Goal: Check status: Check status

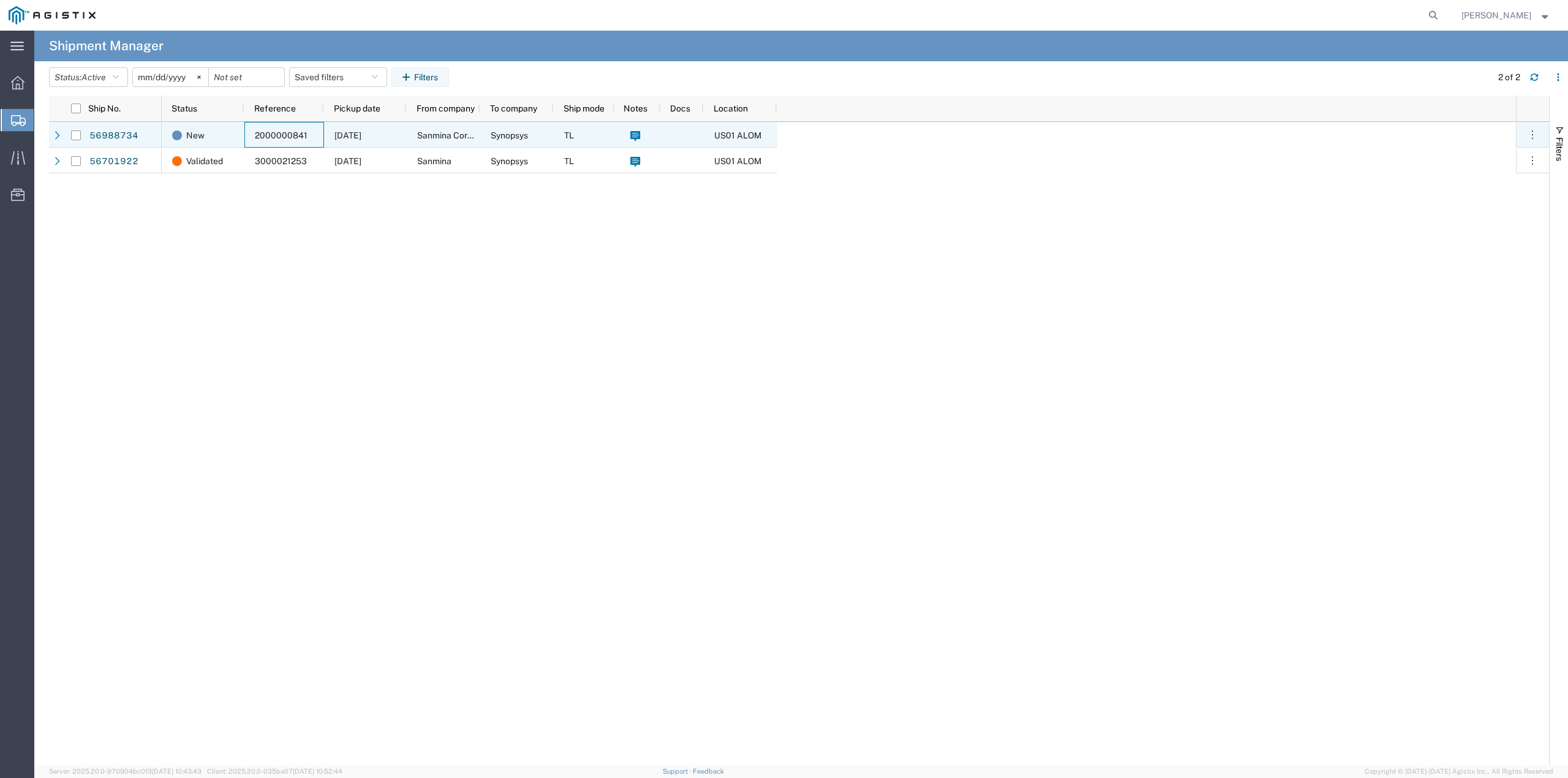
click at [285, 133] on span "2000000841" at bounding box center [281, 136] width 53 height 10
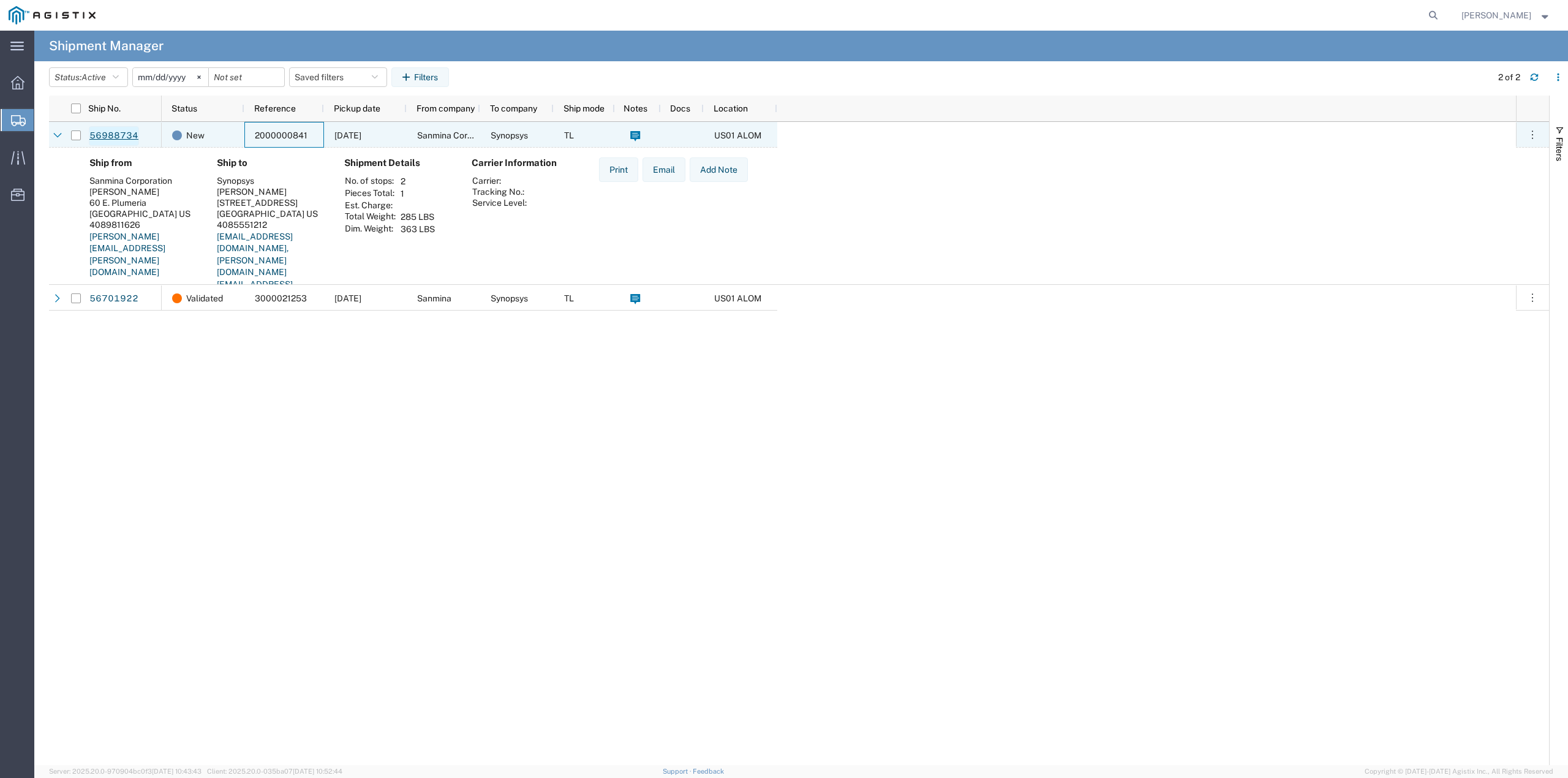
click at [113, 132] on link "56988734" at bounding box center [114, 136] width 50 height 19
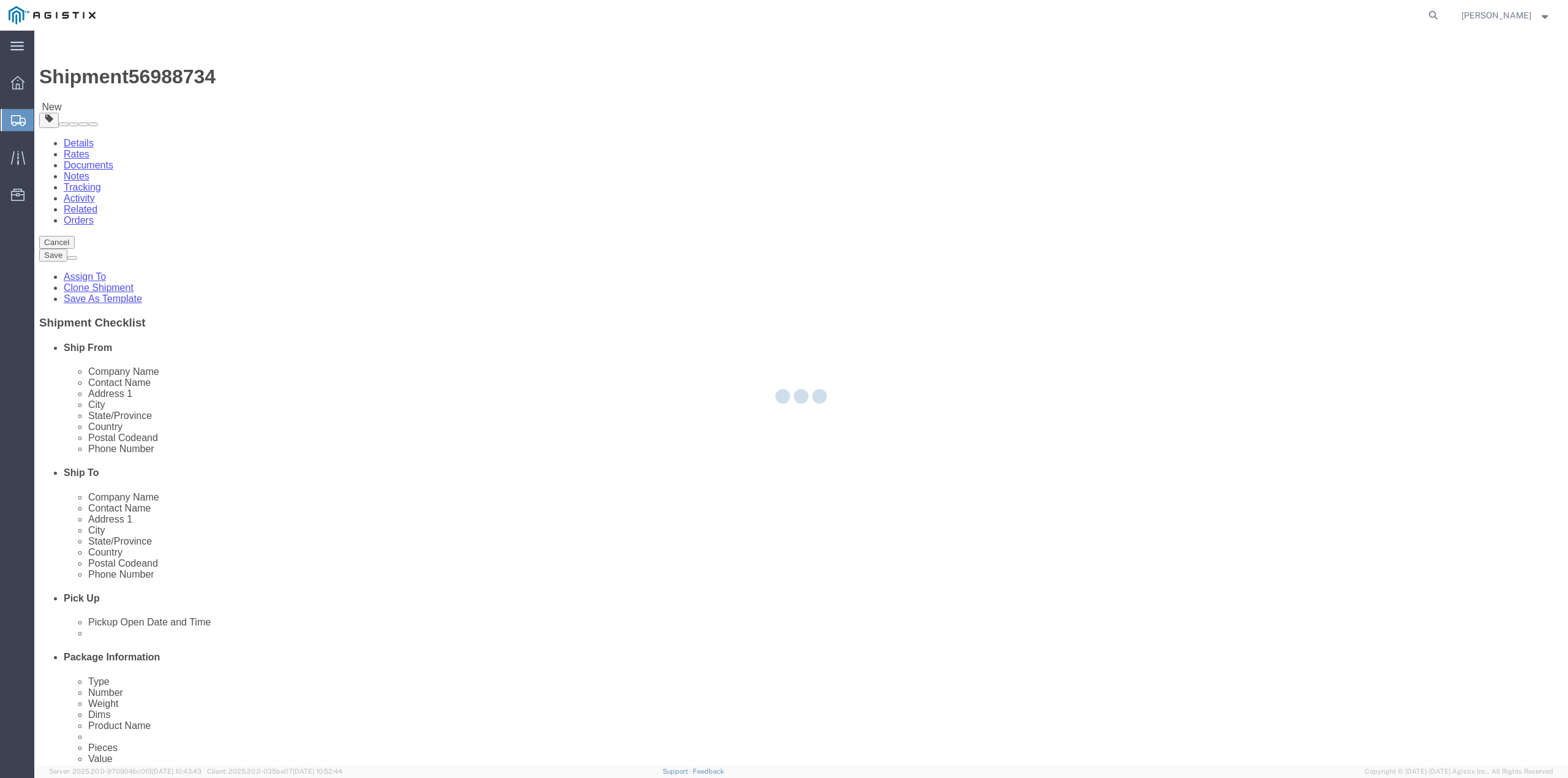
select select
select select "65511"
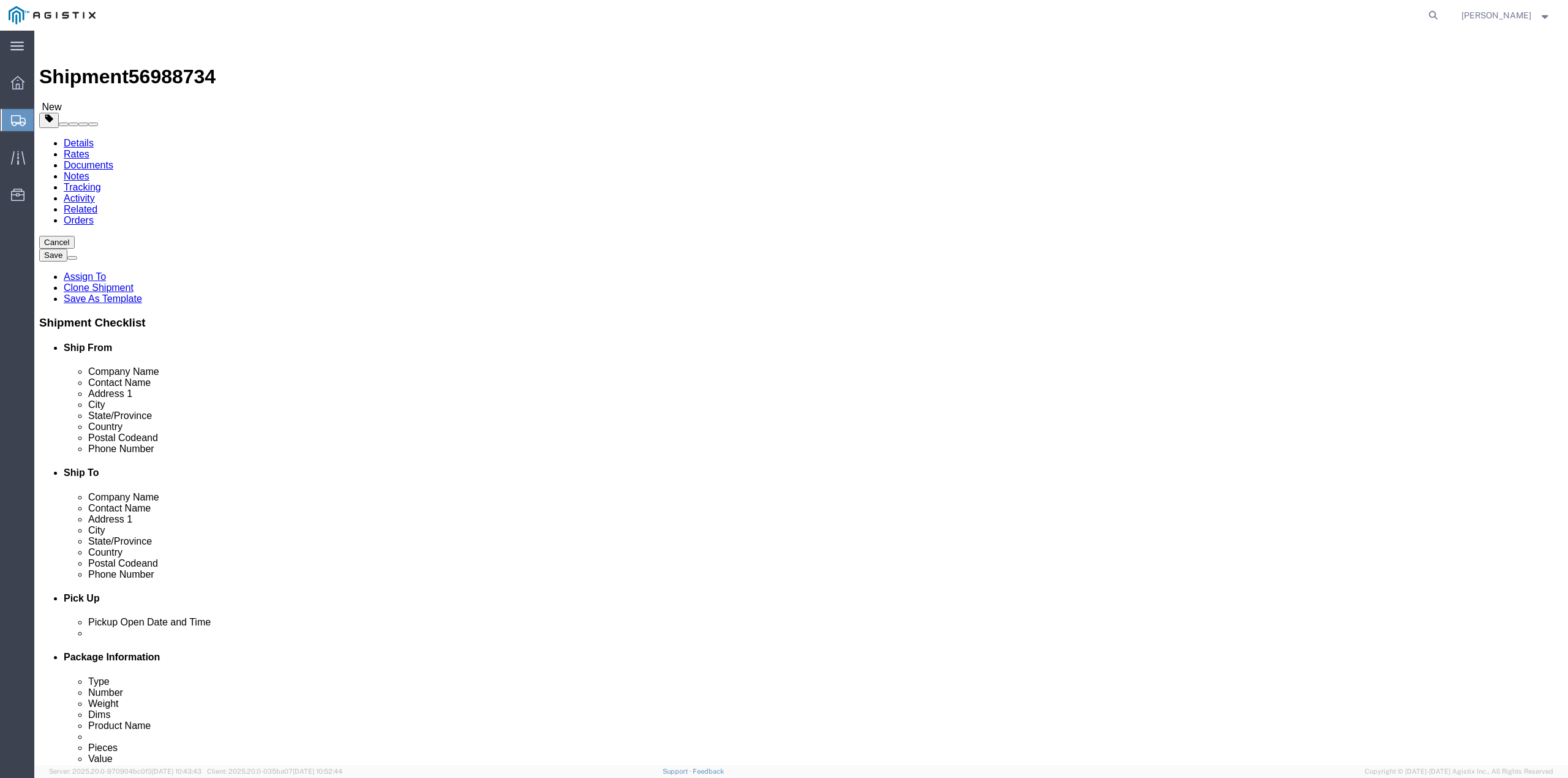
click link "Documents"
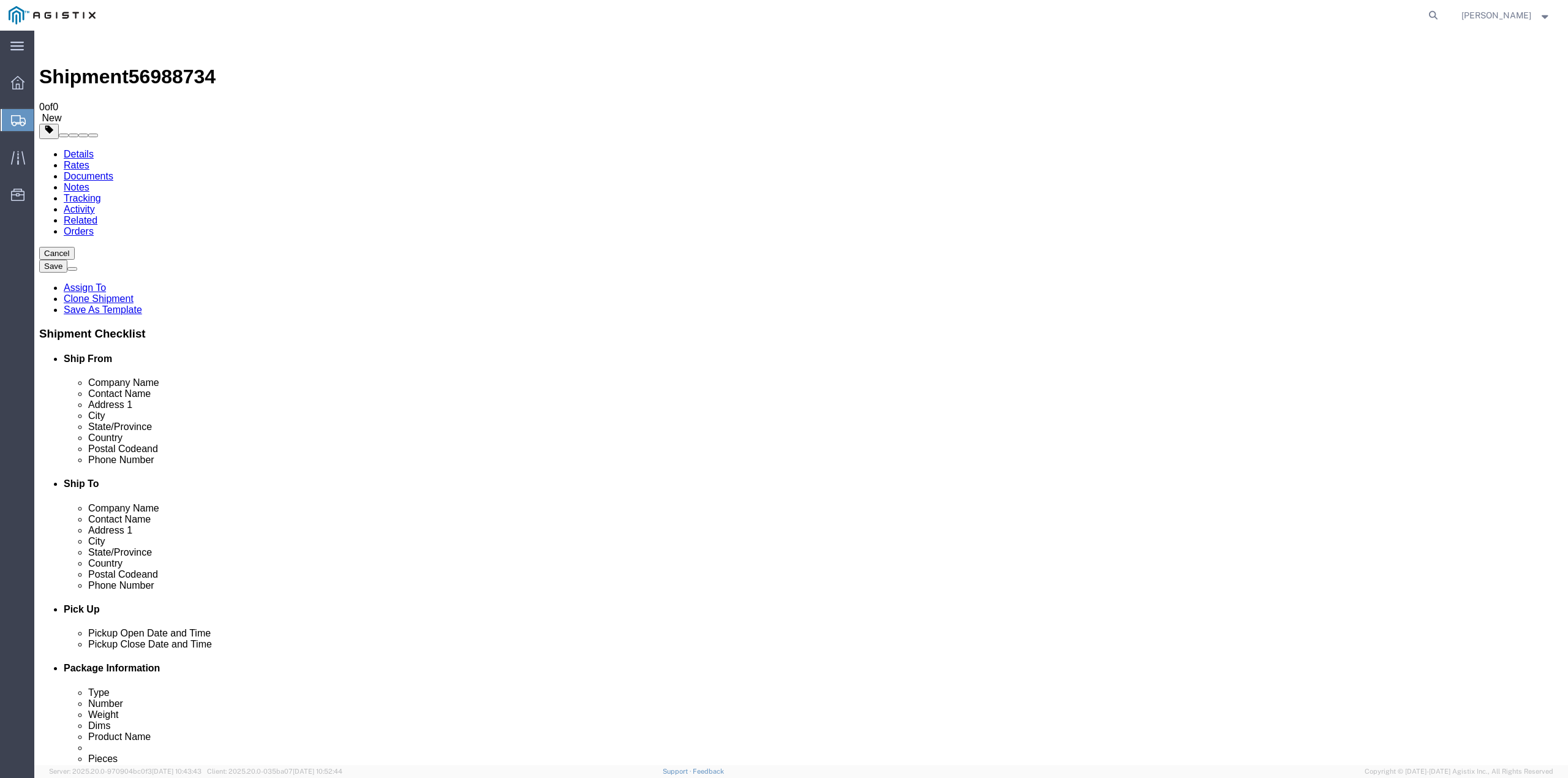
click at [49, 42] on img at bounding box center [47, 43] width 15 height 15
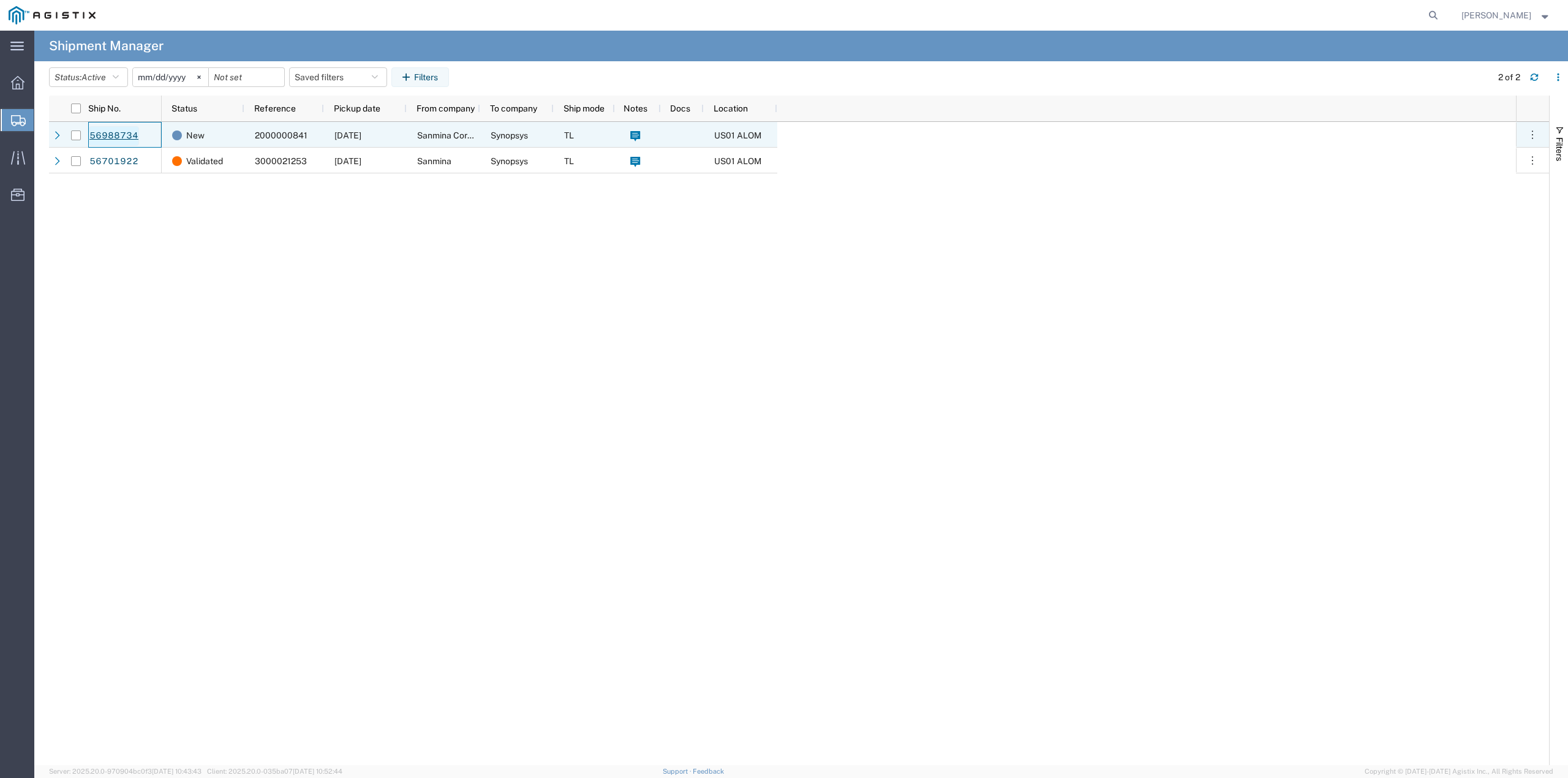
click at [118, 132] on link "56988734" at bounding box center [114, 136] width 50 height 19
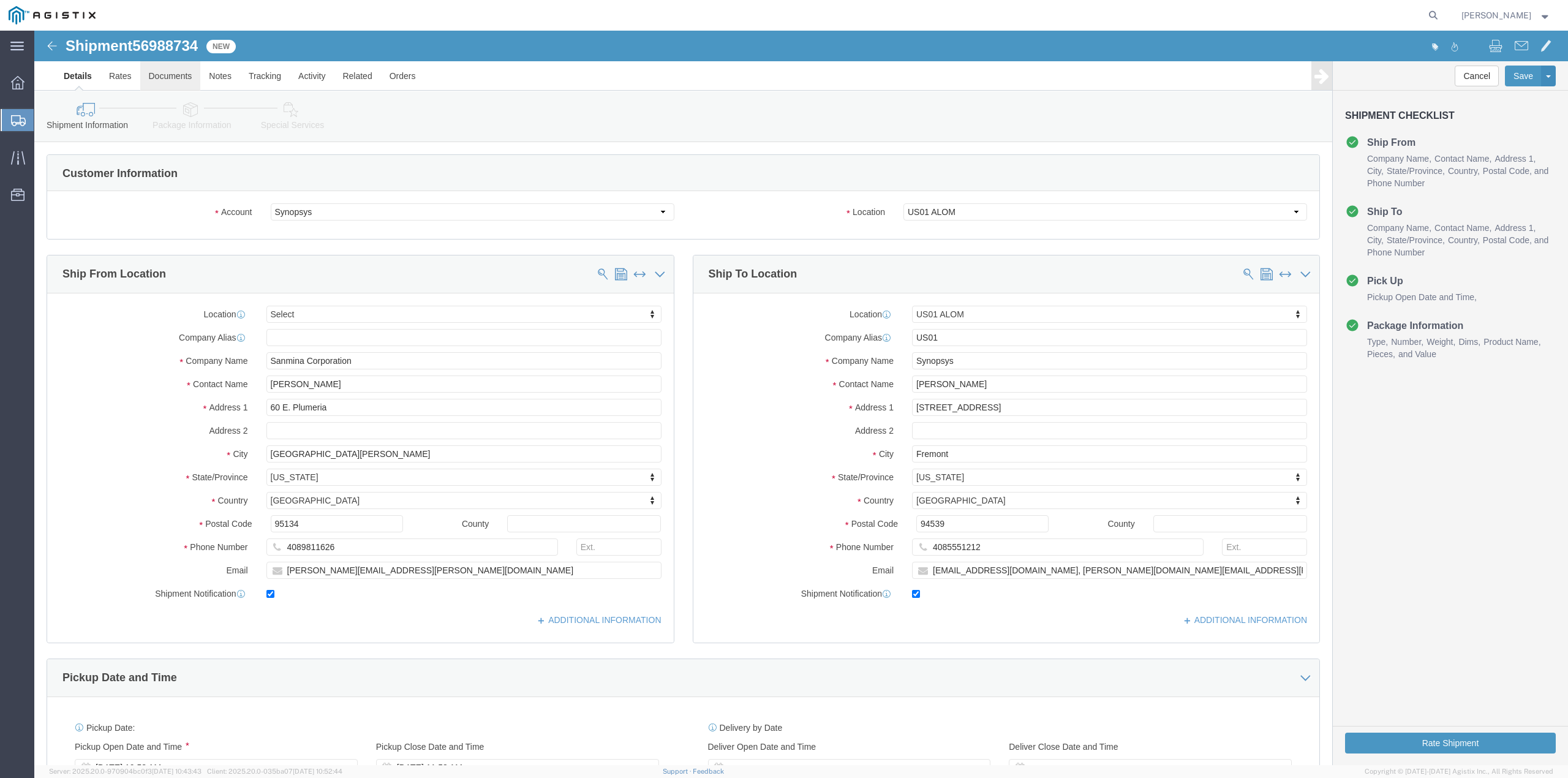
select select
select select "65511"
click link "Documents"
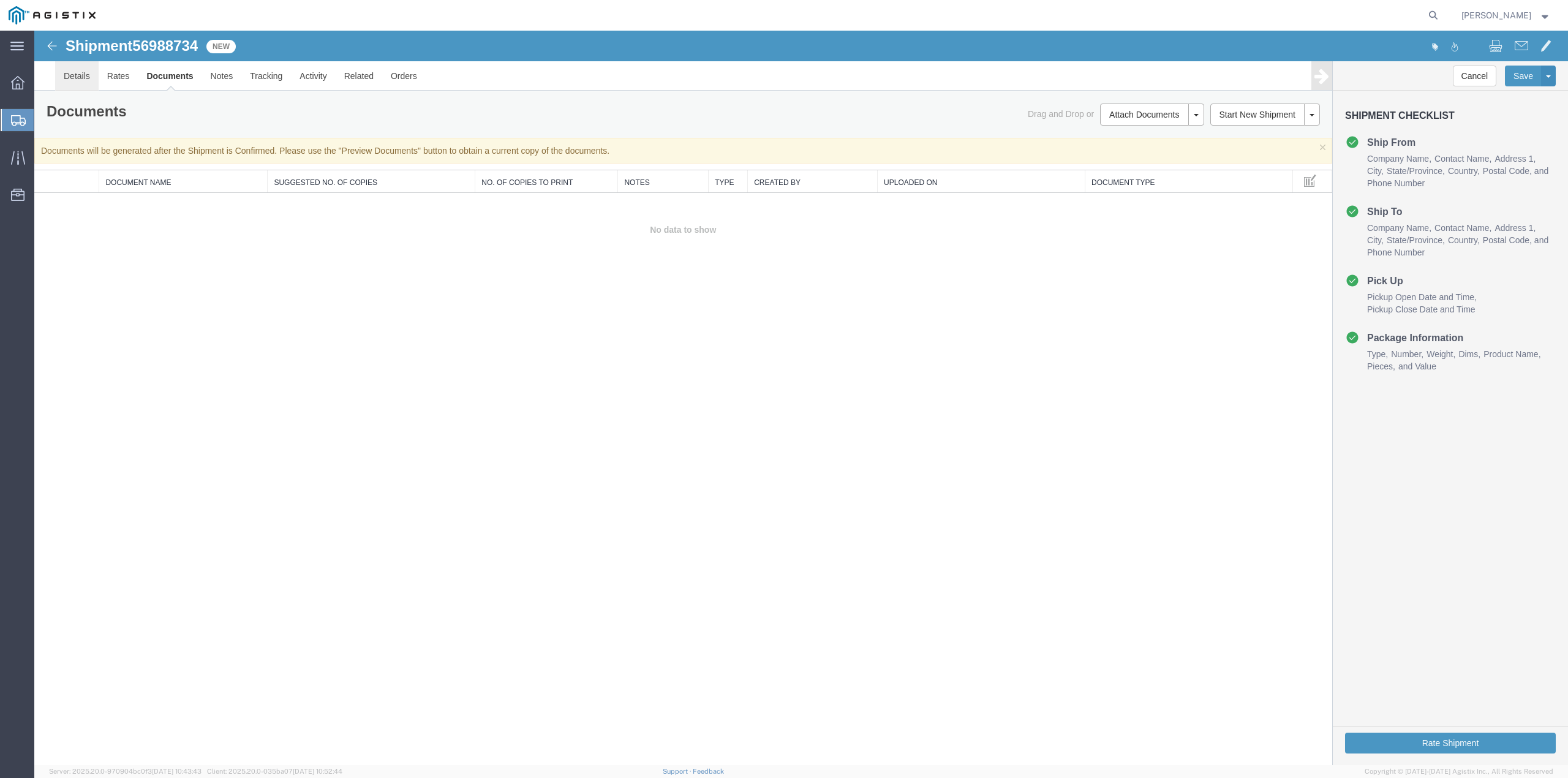
click at [79, 79] on link "Details" at bounding box center [77, 75] width 43 height 29
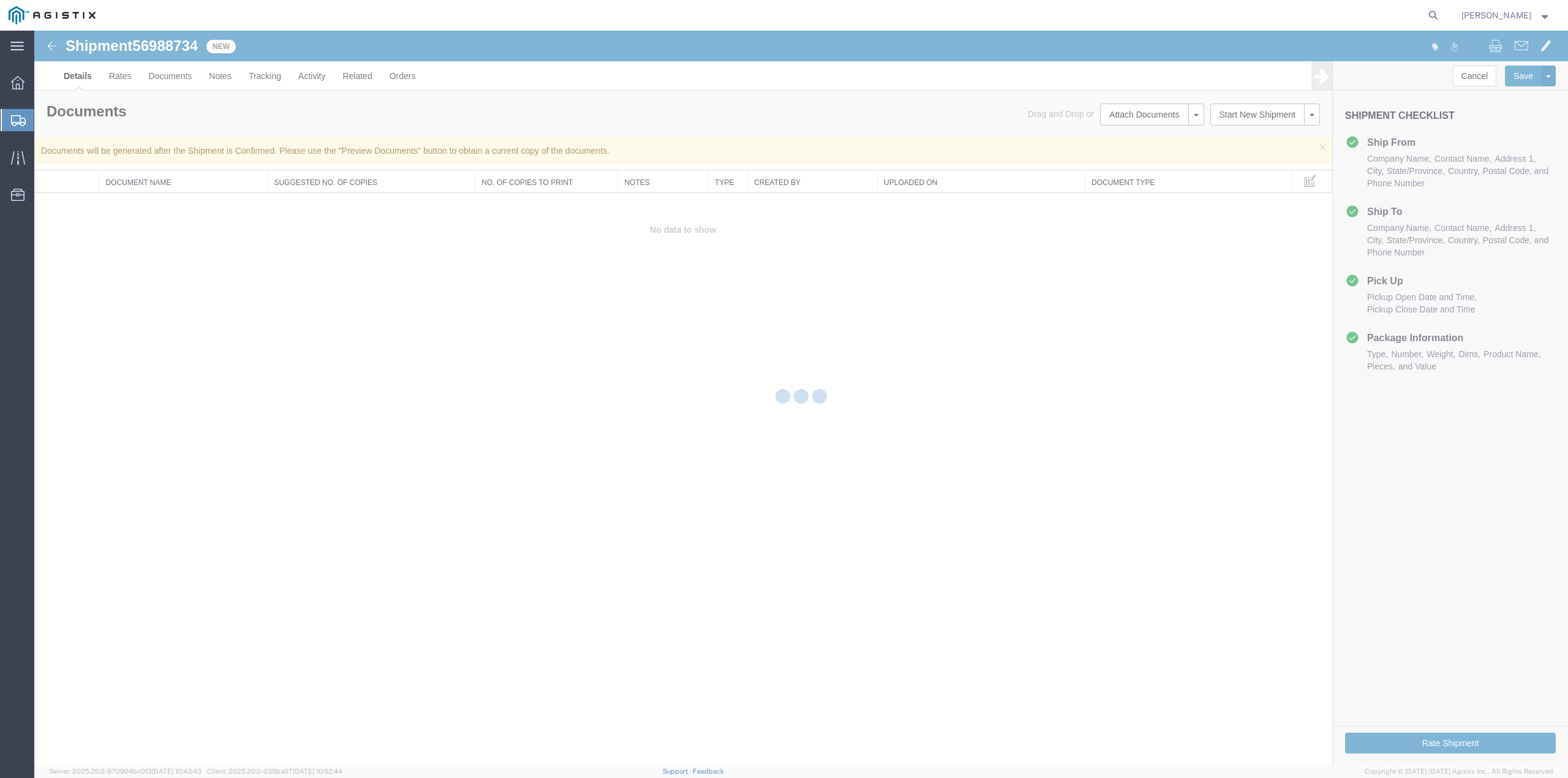
select select "65511"
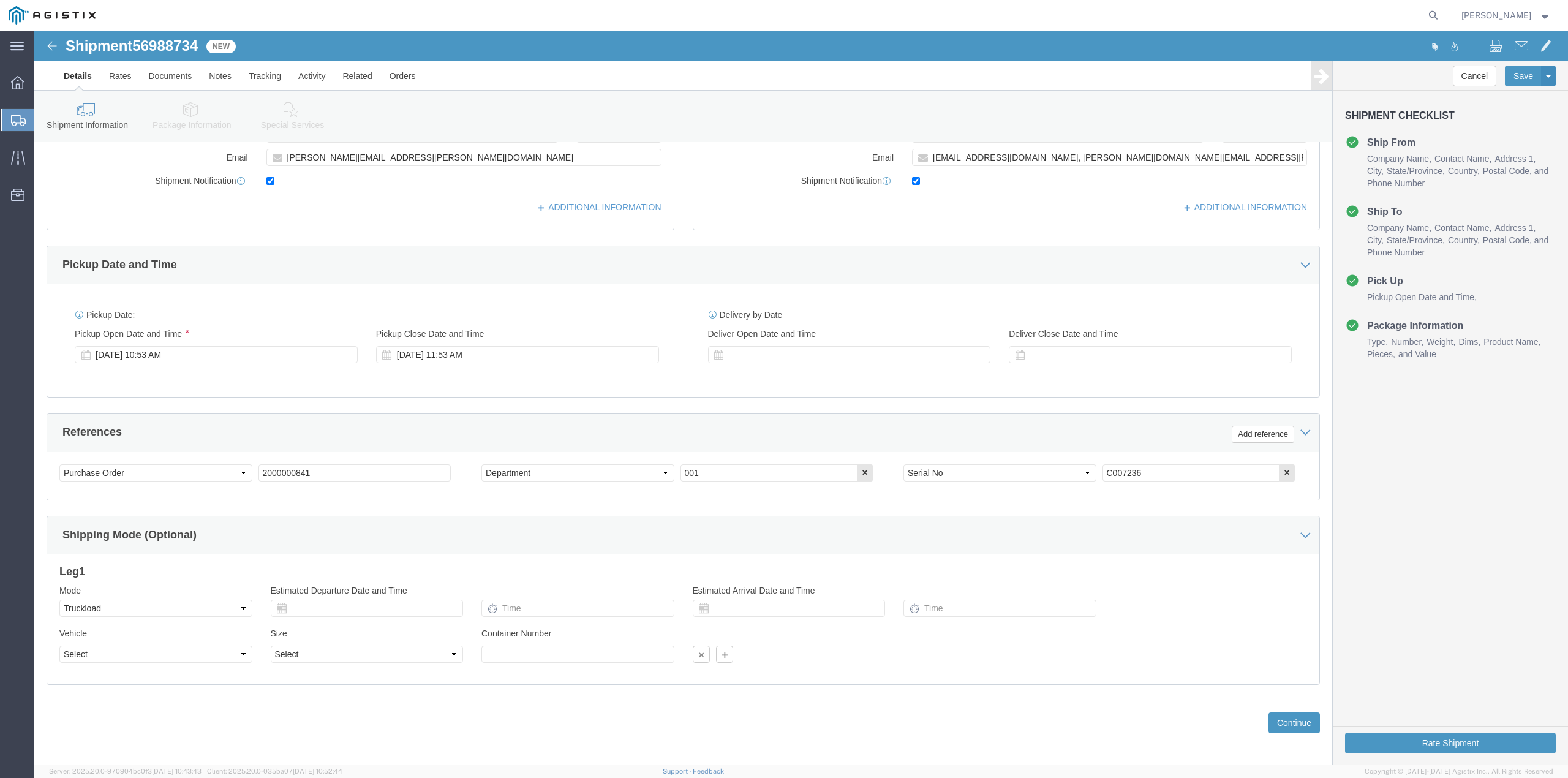
scroll to position [422, 0]
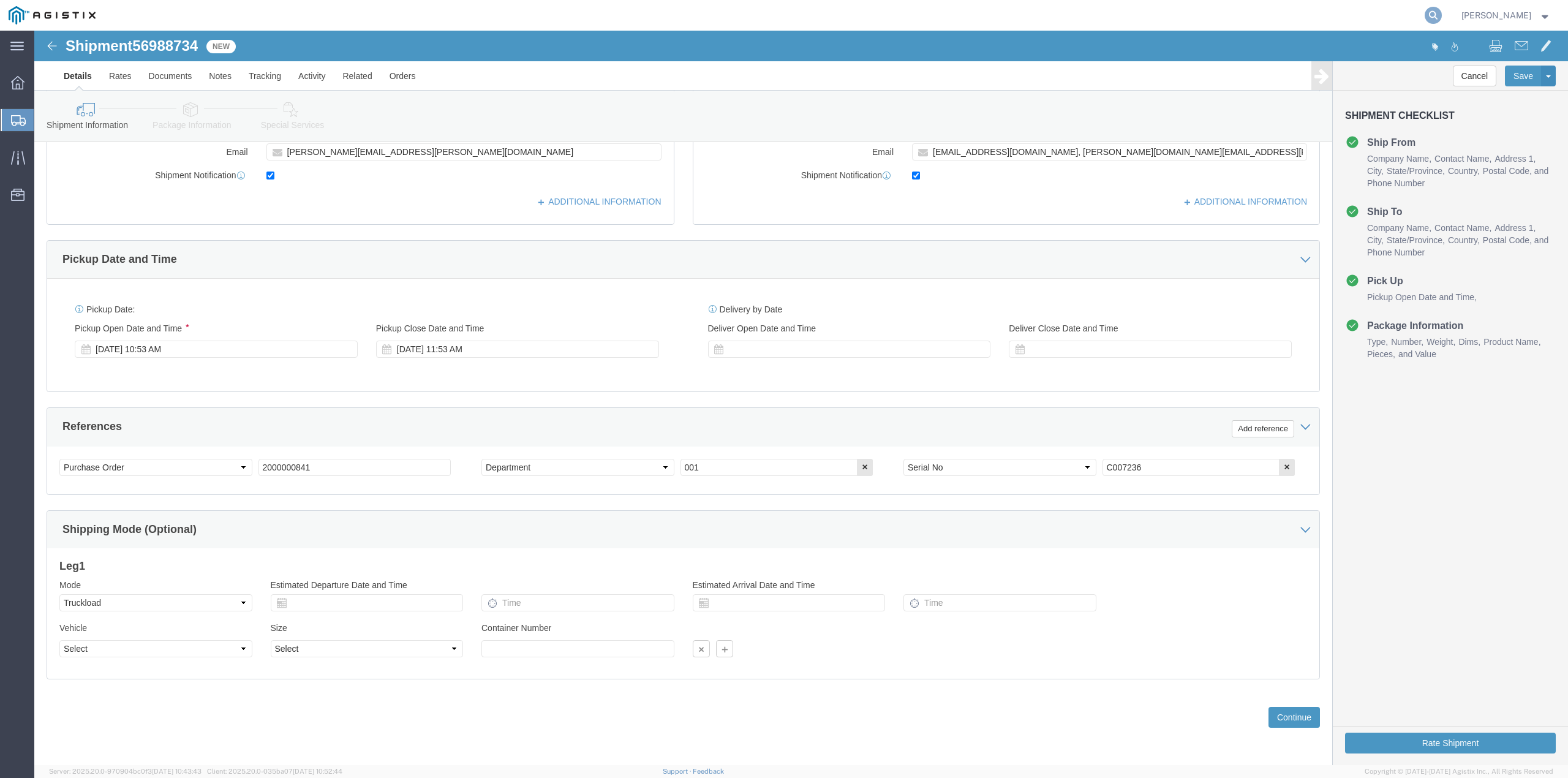
click at [1442, 15] on icon at bounding box center [1433, 15] width 18 height 18
click at [1405, 22] on input "search" at bounding box center [1239, 15] width 372 height 29
type input "57021389"
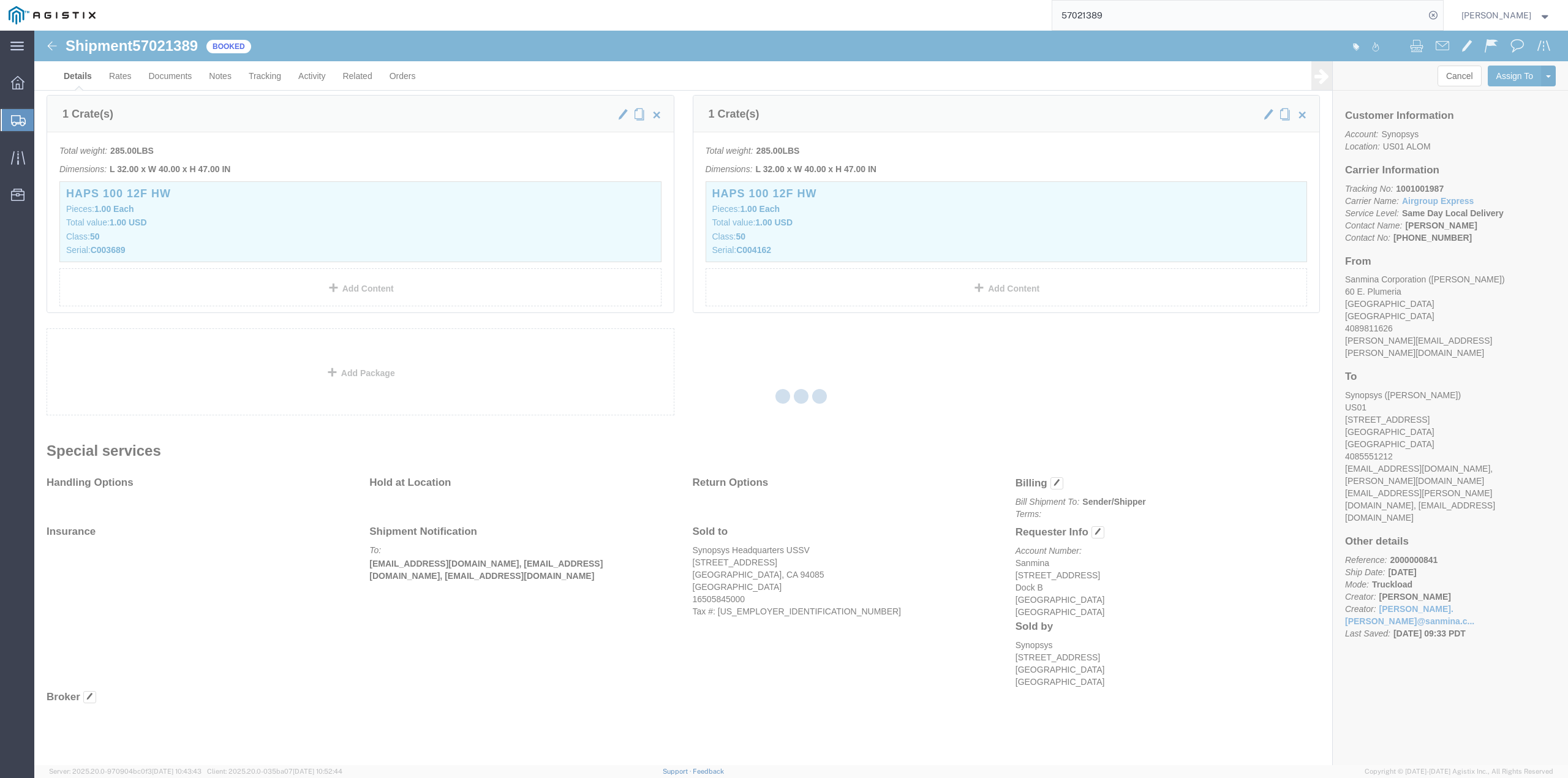
scroll to position [326, 0]
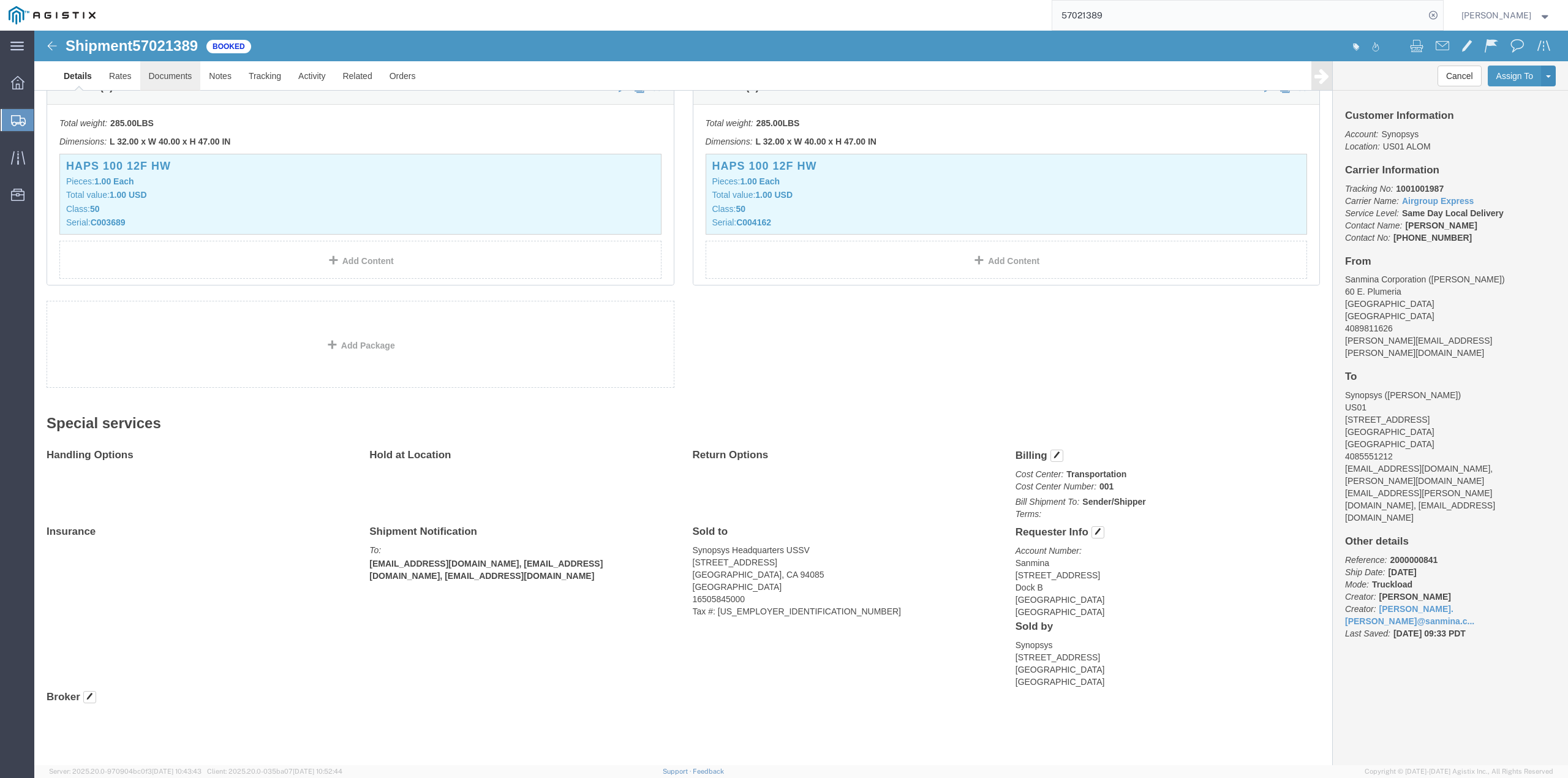
click link "Documents"
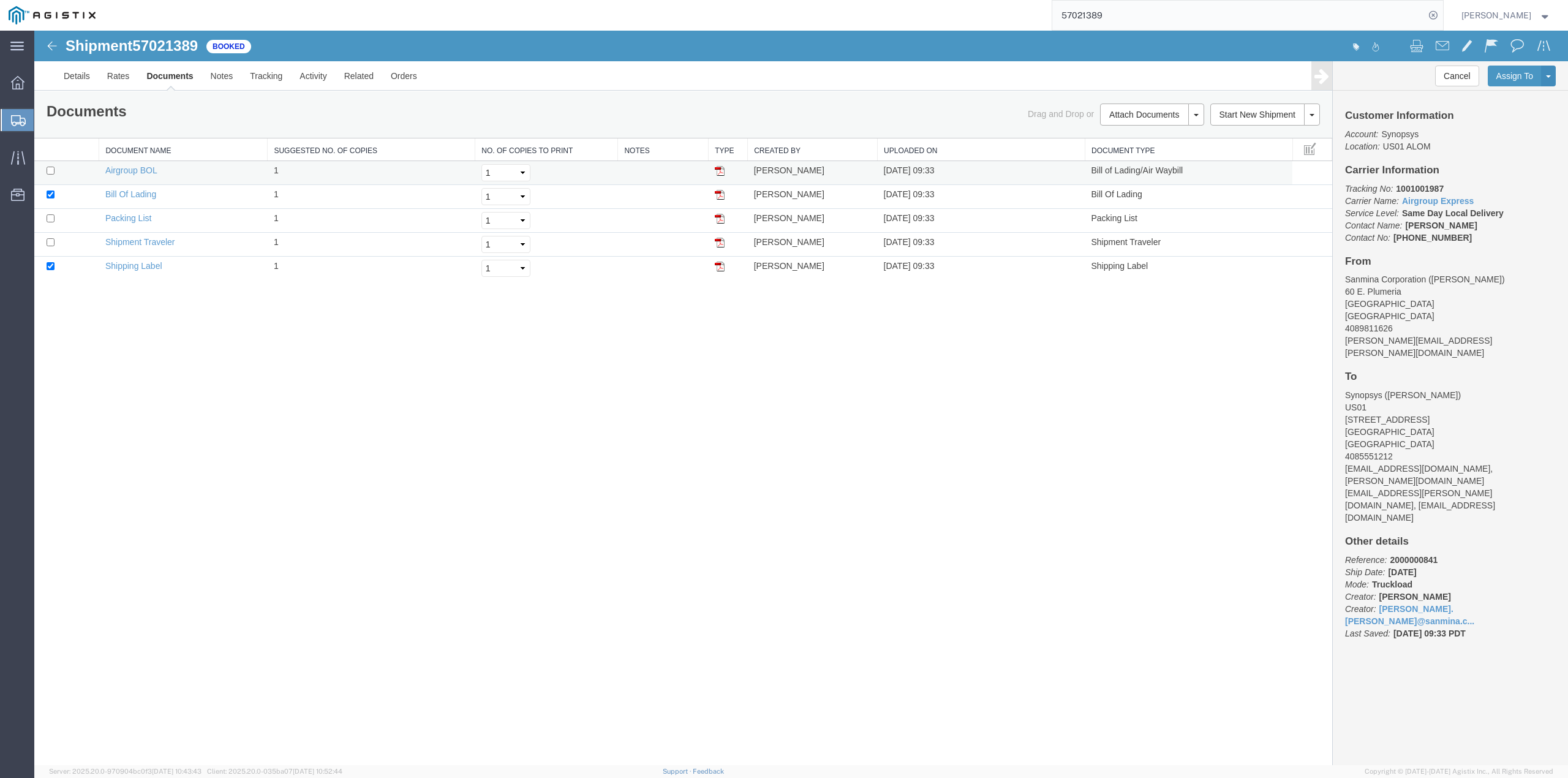
click at [720, 172] on img at bounding box center [720, 171] width 10 height 10
